Goal: Task Accomplishment & Management: Manage account settings

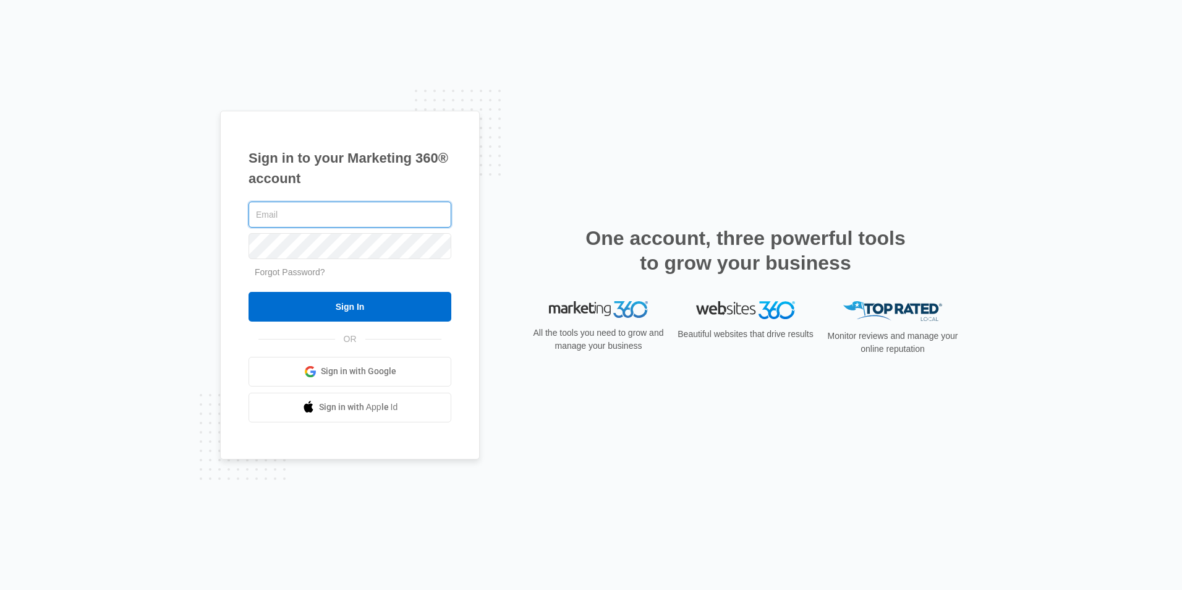
paste input "[PERSON_NAME][EMAIL_ADDRESS][DOMAIN_NAME]"
type input "[PERSON_NAME][EMAIL_ADDRESS][DOMAIN_NAME]"
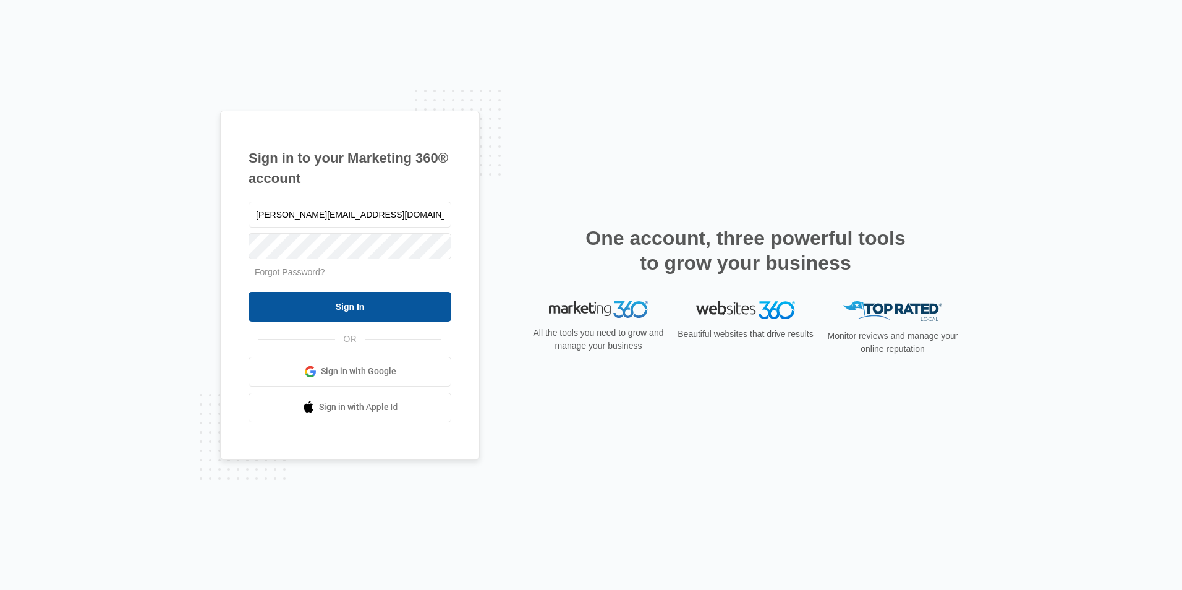
click at [409, 305] on input "Sign In" at bounding box center [349, 307] width 203 height 30
